Goal: Task Accomplishment & Management: Manage account settings

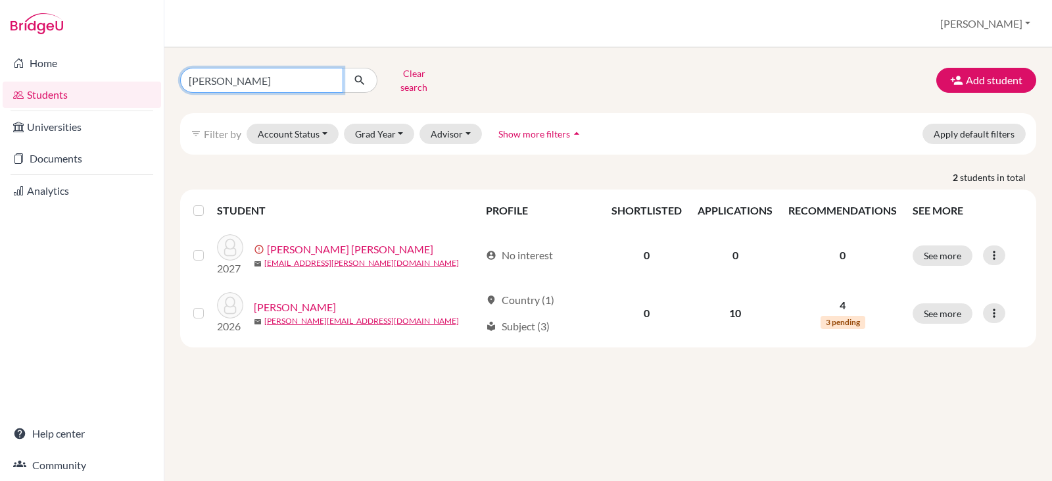
click at [233, 77] on input "[PERSON_NAME]" at bounding box center [261, 80] width 163 height 25
type input "o"
type input "w"
type input "savina"
click at [363, 76] on icon "submit" at bounding box center [359, 80] width 13 height 13
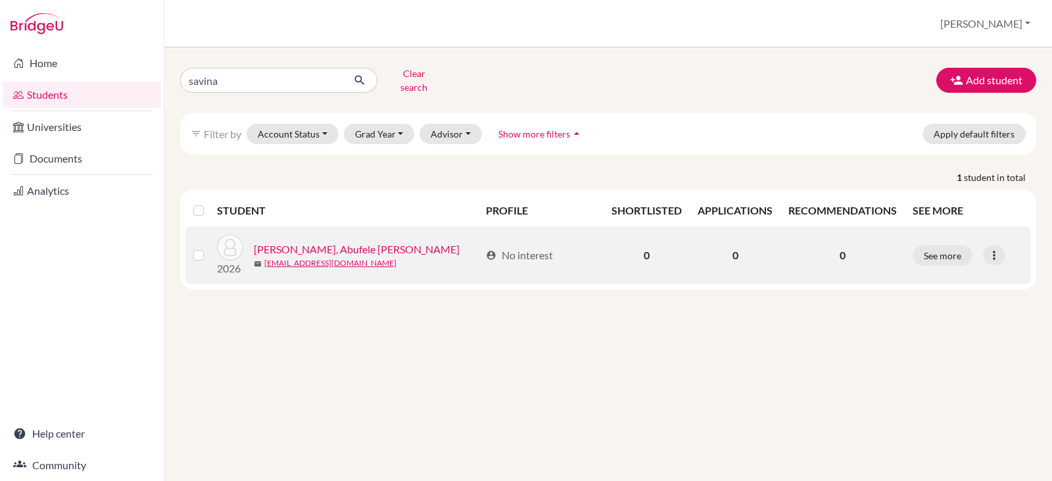
click at [306, 241] on link "[PERSON_NAME], Abufele [PERSON_NAME]" at bounding box center [357, 249] width 206 height 16
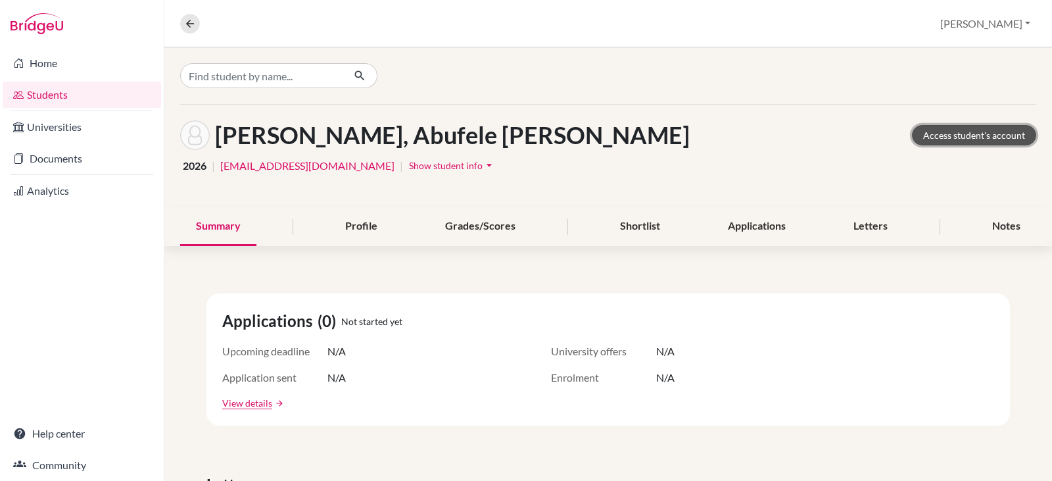
click at [945, 135] on link "Access student's account" at bounding box center [974, 135] width 124 height 20
click at [351, 220] on div "Profile" at bounding box center [361, 226] width 64 height 39
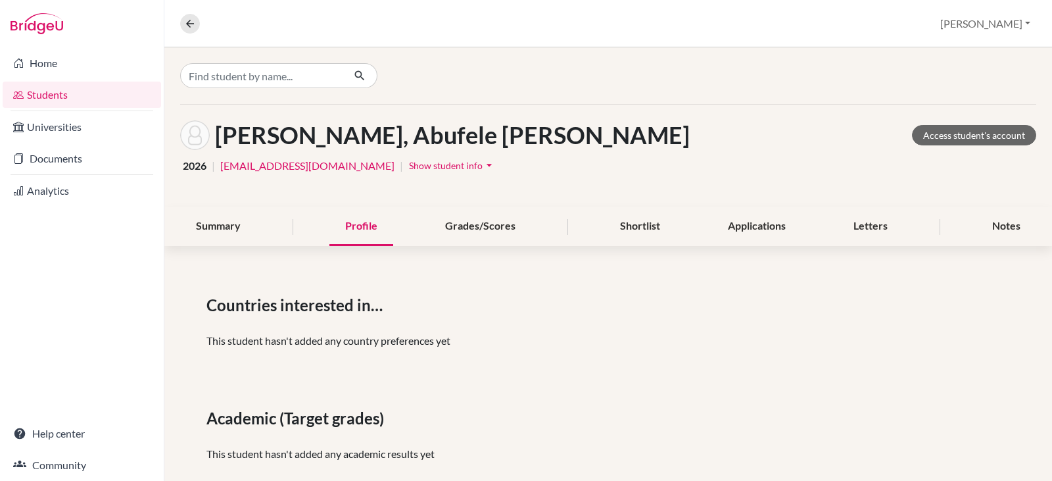
click at [409, 166] on span "Show student info" at bounding box center [446, 165] width 74 height 11
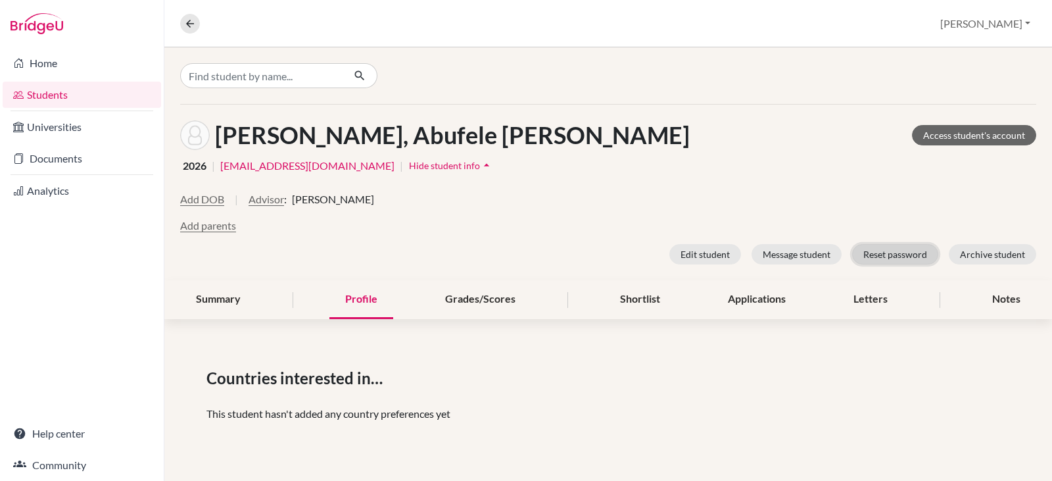
click at [895, 251] on button "Reset password" at bounding box center [895, 254] width 86 height 20
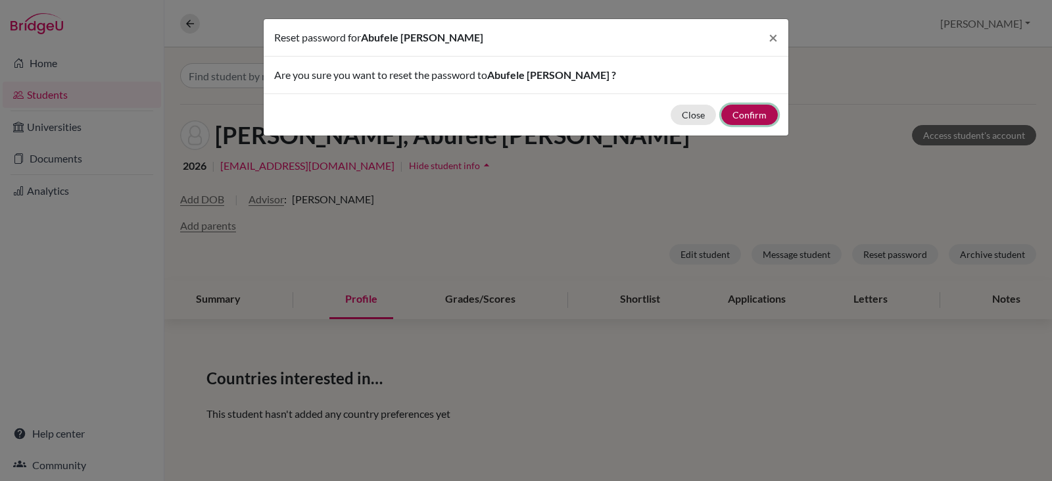
click at [750, 109] on button "Confirm" at bounding box center [749, 115] width 57 height 20
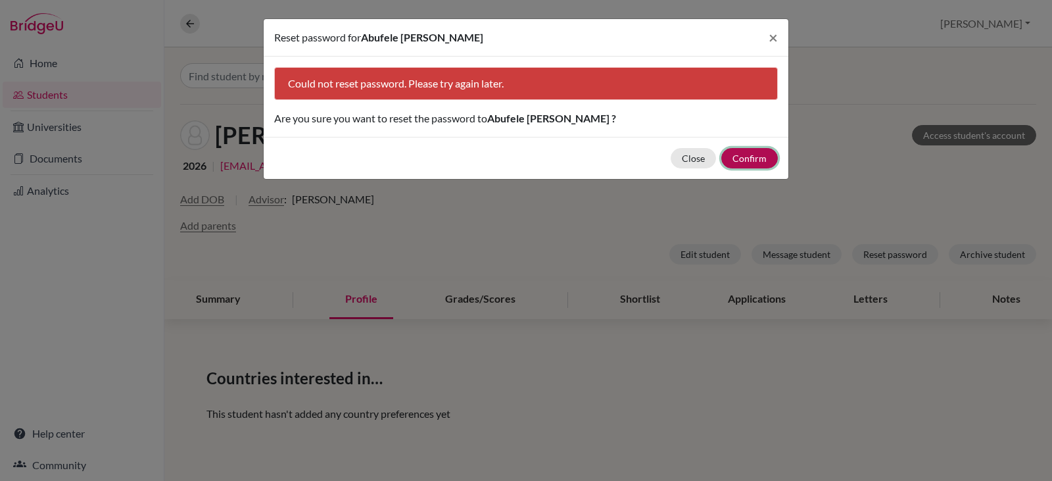
click at [744, 157] on button "Confirm" at bounding box center [749, 158] width 57 height 20
click at [774, 36] on span "×" at bounding box center [773, 37] width 9 height 19
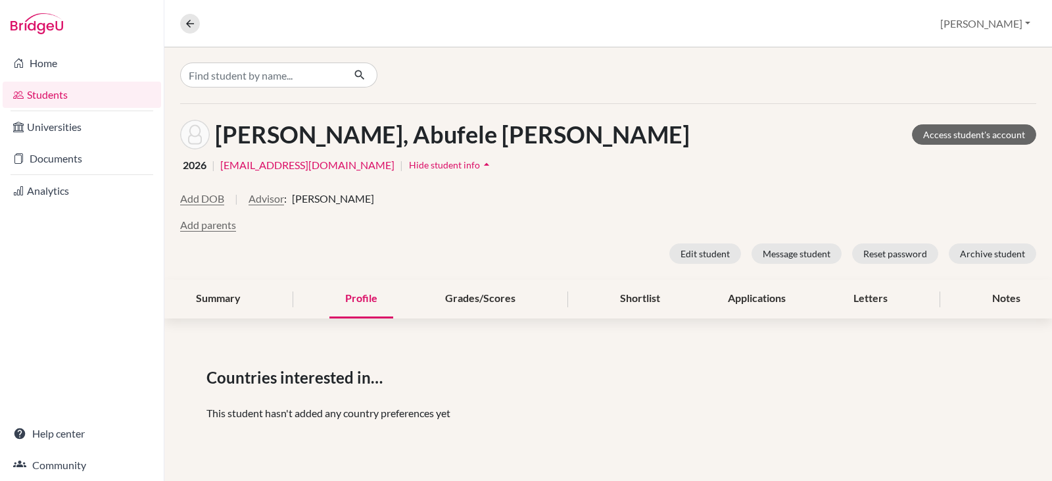
scroll to position [1, 0]
click at [686, 253] on button "Edit student" at bounding box center [705, 253] width 72 height 20
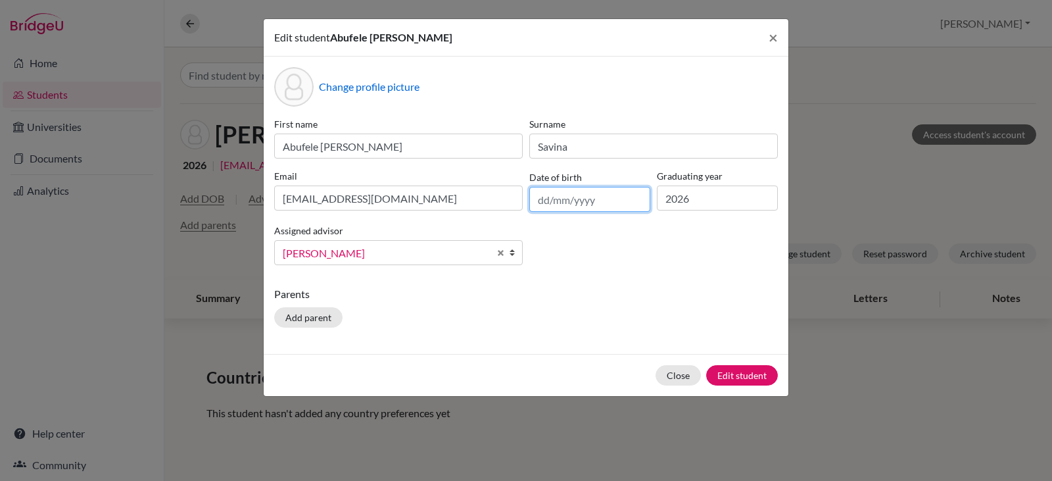
click at [553, 197] on input "text" at bounding box center [589, 199] width 121 height 25
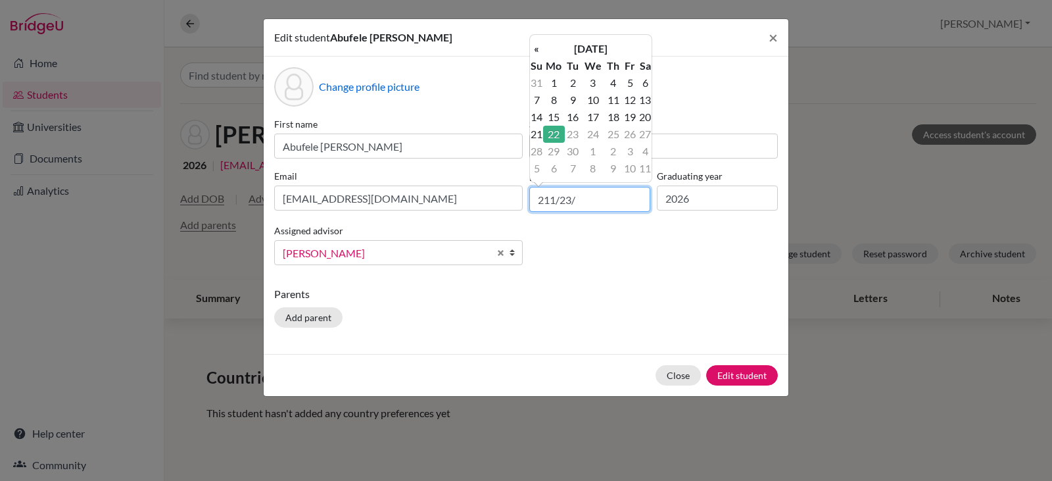
click at [536, 199] on input "211/23/" at bounding box center [589, 199] width 121 height 25
click at [538, 49] on th "«" at bounding box center [536, 48] width 13 height 17
click at [596, 205] on input "200711/23/" at bounding box center [589, 199] width 121 height 25
type input "2"
type input "[DATE]"
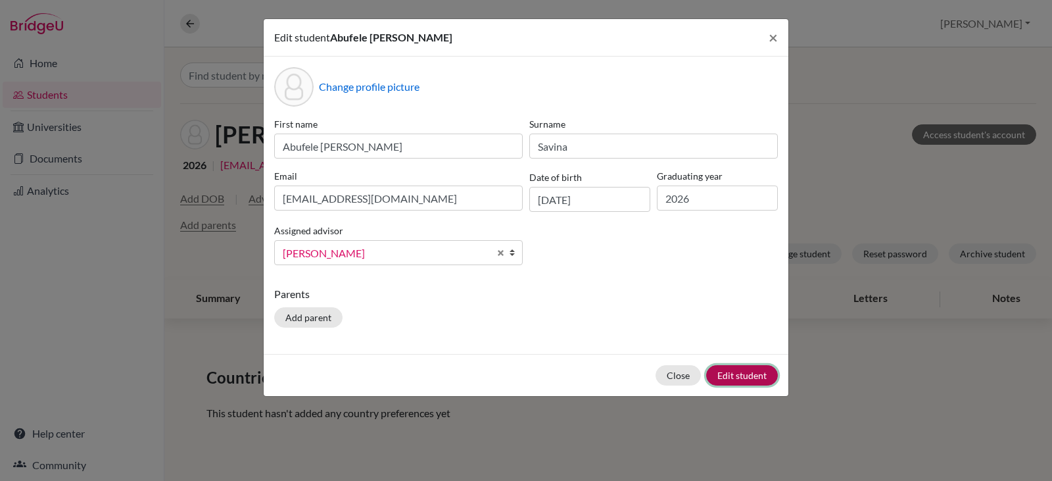
click at [721, 371] on button "Edit student" at bounding box center [742, 375] width 72 height 20
click at [682, 372] on button "Close" at bounding box center [678, 375] width 45 height 20
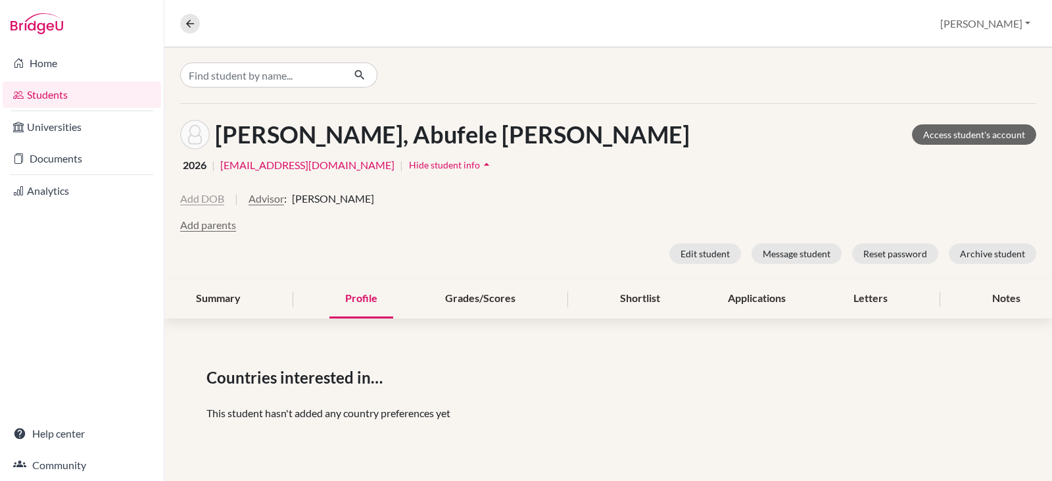
click at [205, 201] on button "Add DOB" at bounding box center [202, 199] width 44 height 16
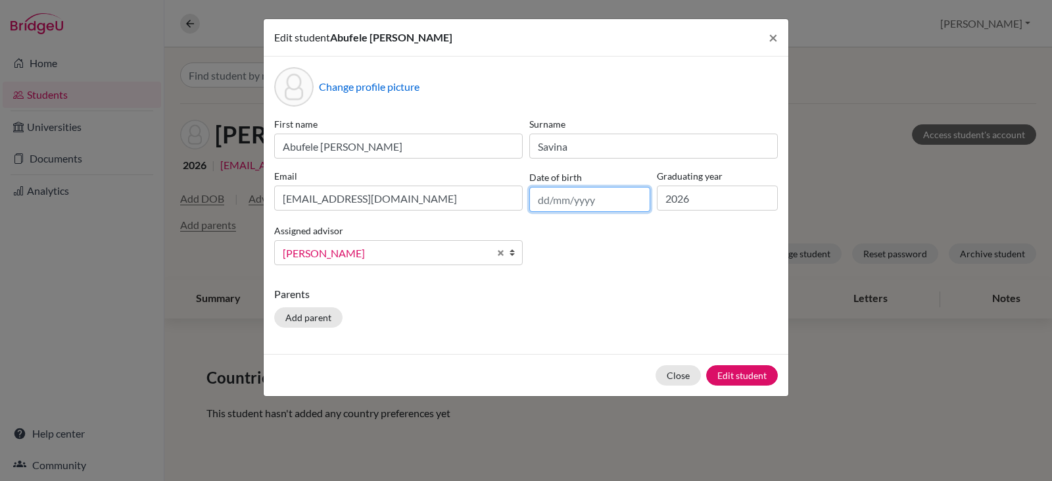
click at [540, 200] on input "text" at bounding box center [589, 199] width 121 height 25
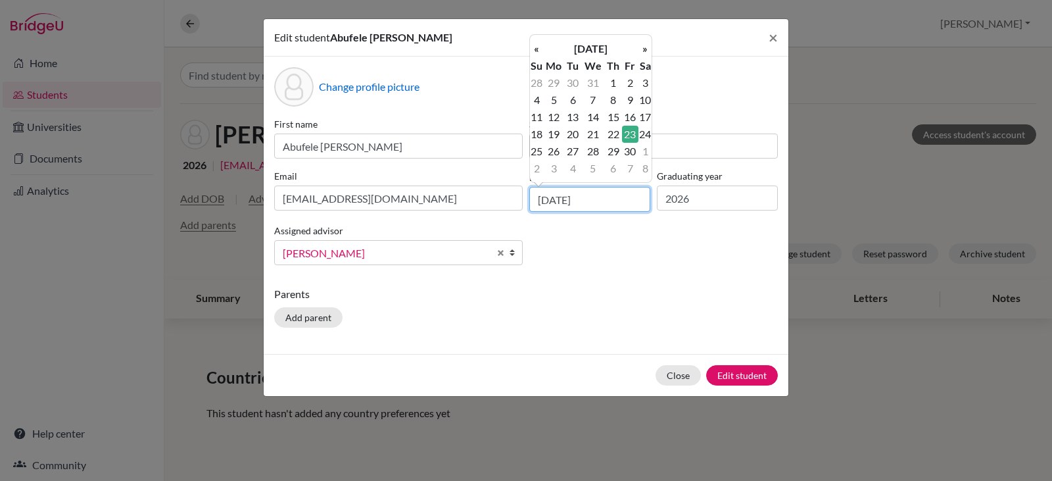
click at [616, 205] on input "[DATE]" at bounding box center [589, 199] width 121 height 25
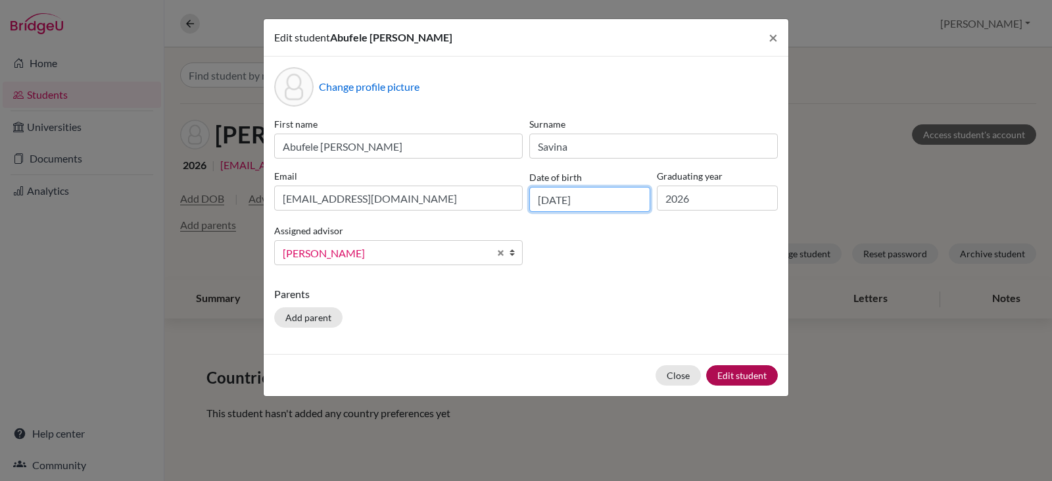
type input "[DATE]"
click at [731, 370] on button "Edit student" at bounding box center [742, 375] width 72 height 20
click at [671, 375] on button "Close" at bounding box center [678, 375] width 45 height 20
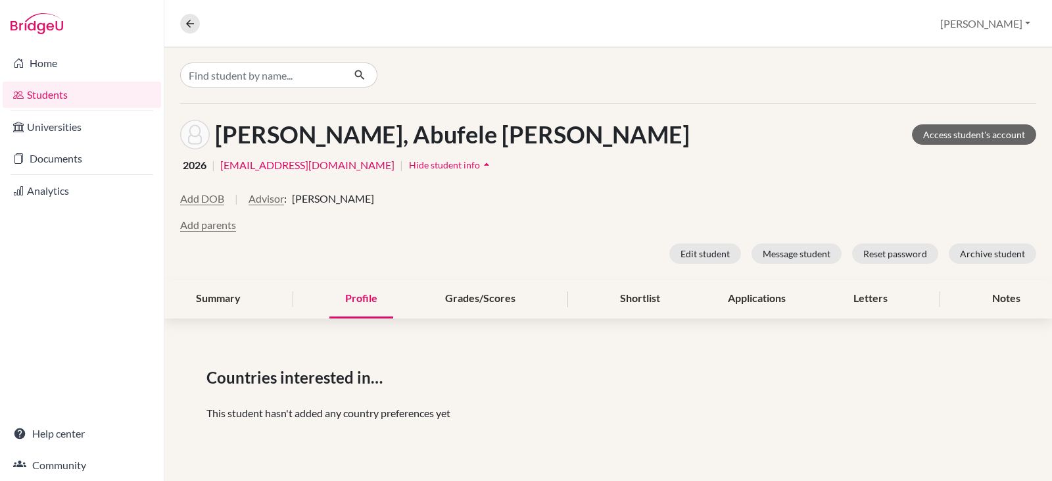
click at [54, 93] on link "Students" at bounding box center [82, 95] width 158 height 26
